Goal: Transaction & Acquisition: Purchase product/service

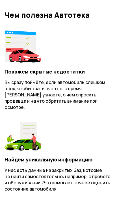
scroll to position [241, 0]
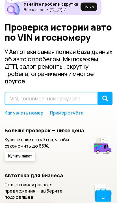
click at [34, 97] on input "text" at bounding box center [52, 99] width 94 height 14
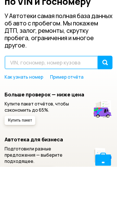
click at [22, 92] on input "text" at bounding box center [52, 99] width 94 height 14
click at [21, 92] on input "text" at bounding box center [52, 99] width 94 height 14
paste input "[US_VEHICLE_IDENTIFICATION_NUMBER]"
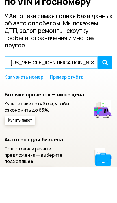
type input "[US_VEHICLE_IDENTIFICATION_NUMBER]"
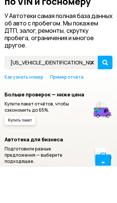
click at [108, 96] on div "submit" at bounding box center [106, 99] width 6 height 6
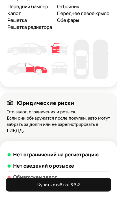
scroll to position [320, 0]
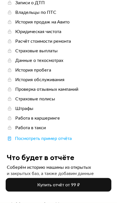
click at [74, 185] on span "Купить отчёт от 99 ₽" at bounding box center [58, 185] width 42 height 5
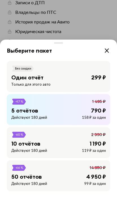
click at [85, 75] on div "Один отчёт 299 ₽" at bounding box center [58, 77] width 95 height 7
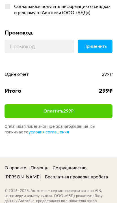
scroll to position [108, 0]
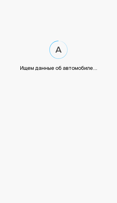
scroll to position [75, 0]
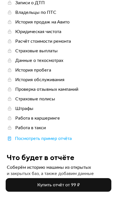
scroll to position [89, 0]
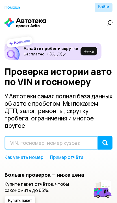
click at [44, 144] on input "text" at bounding box center [52, 143] width 94 height 14
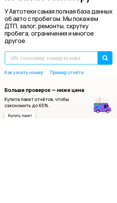
click at [27, 136] on input "text" at bounding box center [52, 143] width 94 height 14
paste input "[US_VEHICLE_IDENTIFICATION_NUMBER]"
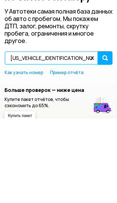
type input "[US_VEHICLE_IDENTIFICATION_NUMBER]"
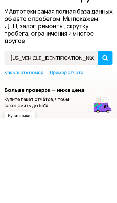
click at [104, 140] on div "submit" at bounding box center [106, 143] width 6 height 6
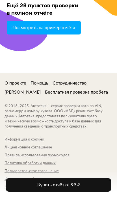
scroll to position [1335, 0]
